Goal: Task Accomplishment & Management: Manage account settings

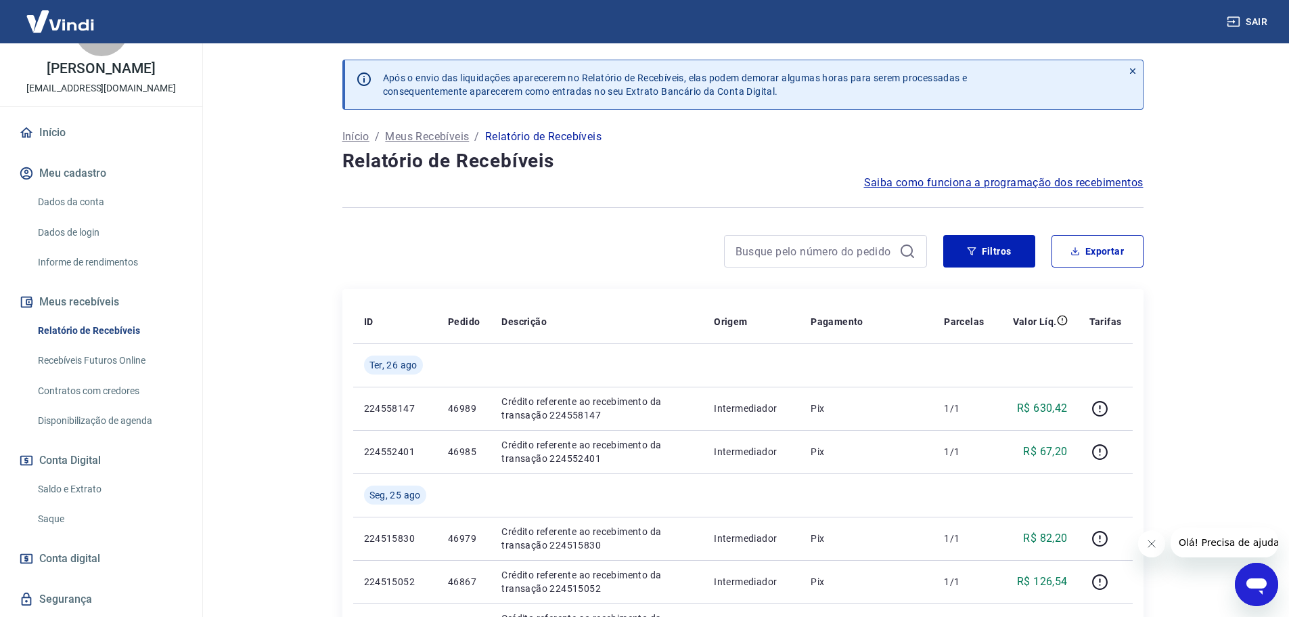
scroll to position [90, 0]
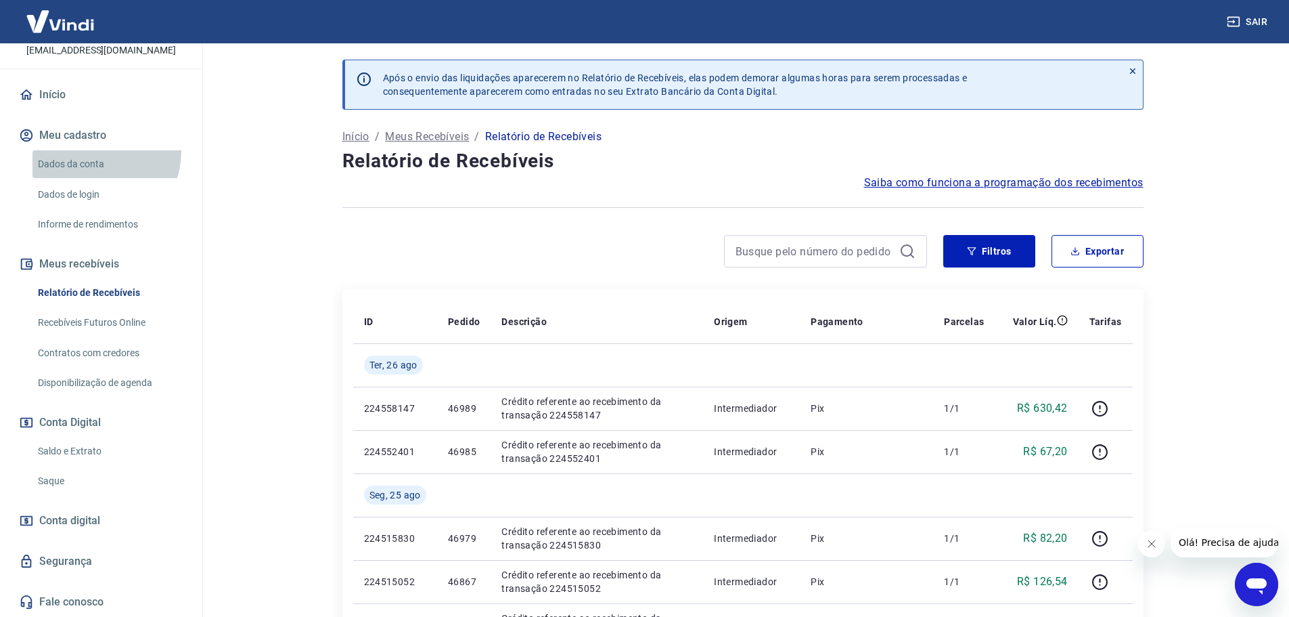
click at [92, 151] on link "Dados da conta" at bounding box center [109, 164] width 154 height 28
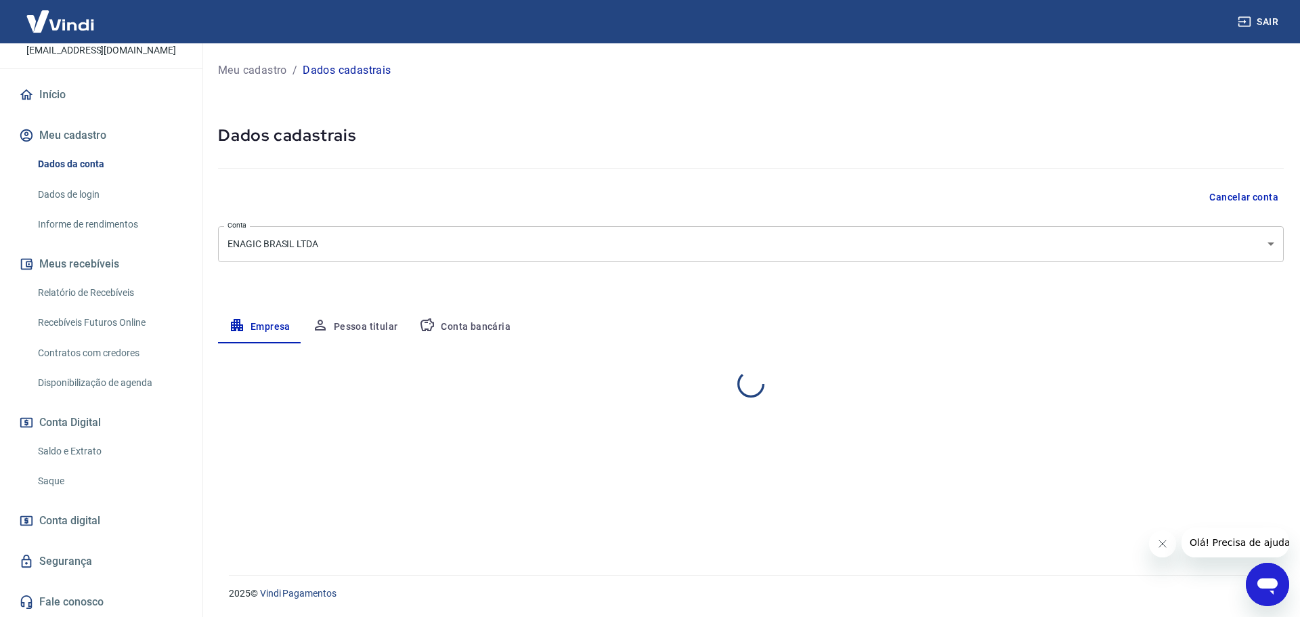
select select "SP"
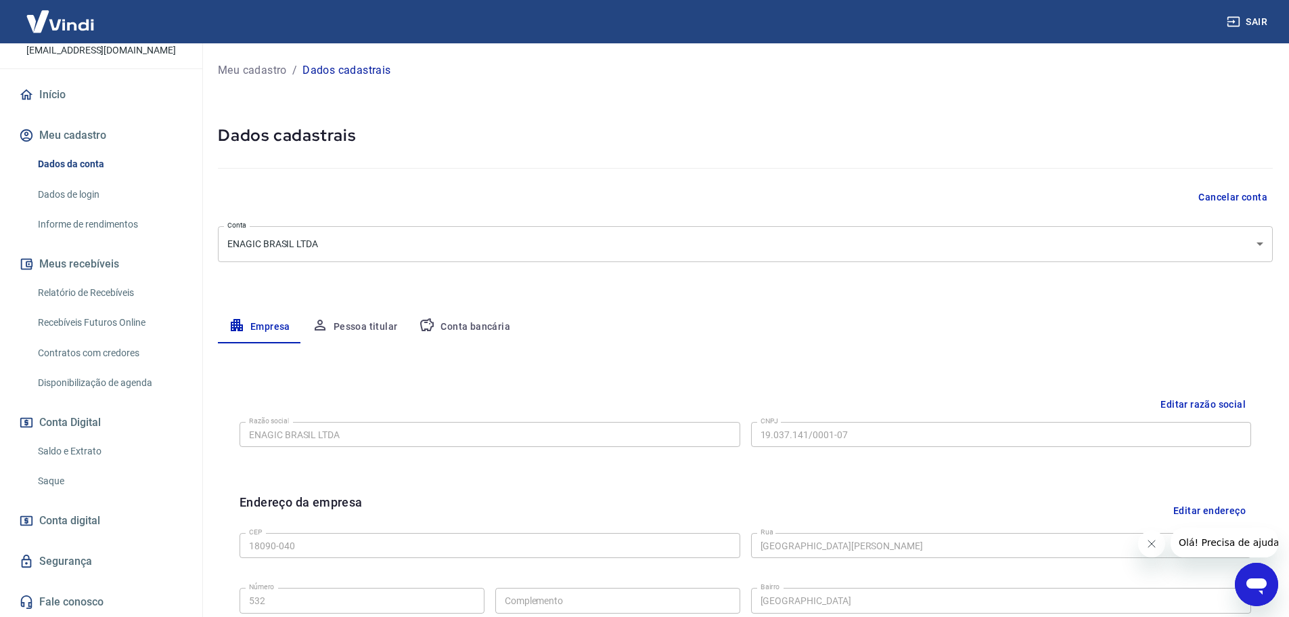
click at [60, 99] on link "Início" at bounding box center [101, 95] width 170 height 30
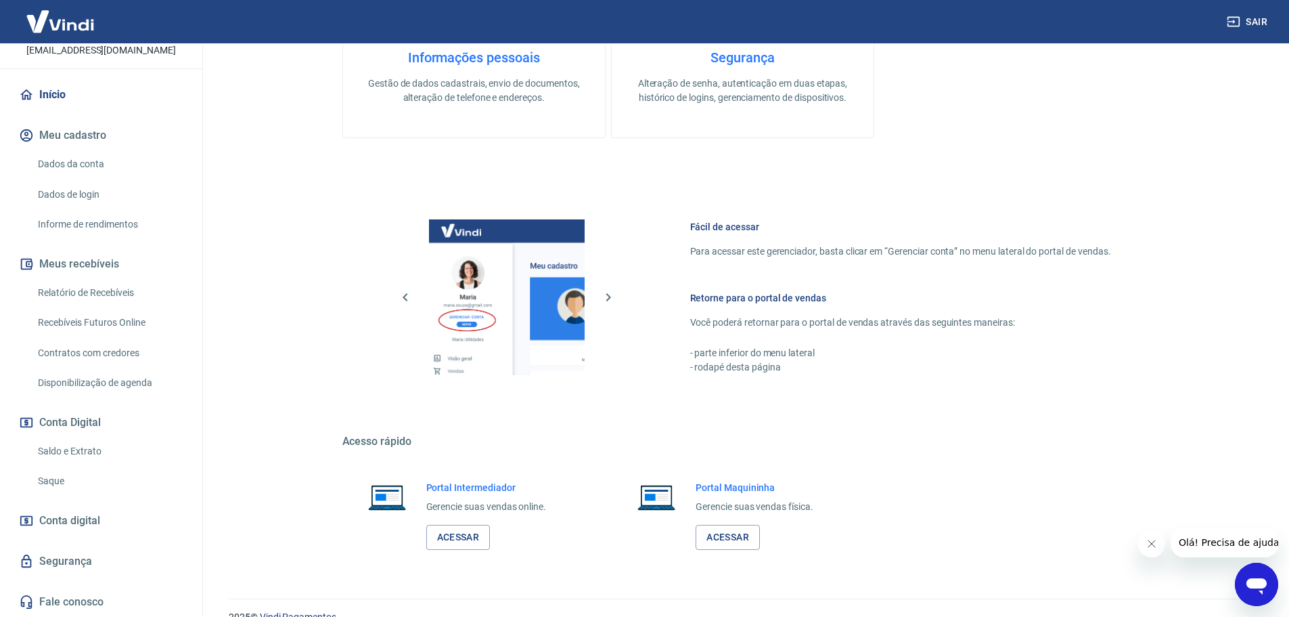
scroll to position [439, 0]
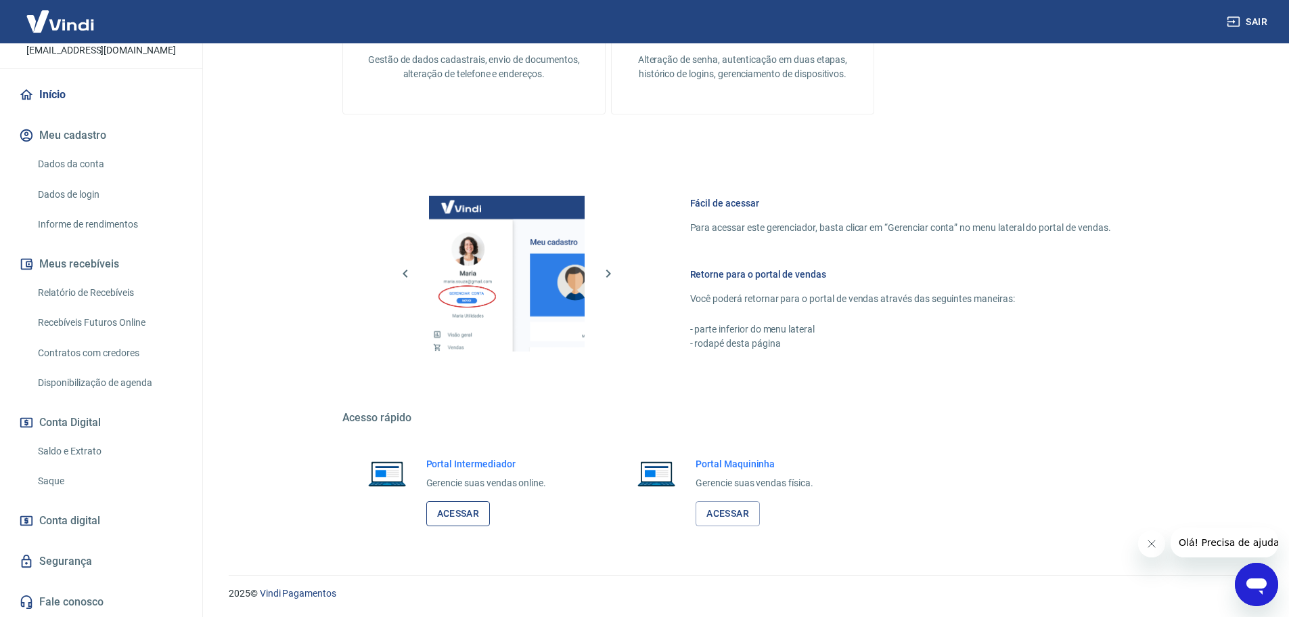
click at [465, 510] on link "Acessar" at bounding box center [458, 513] width 64 height 25
